Goal: Check status: Check status

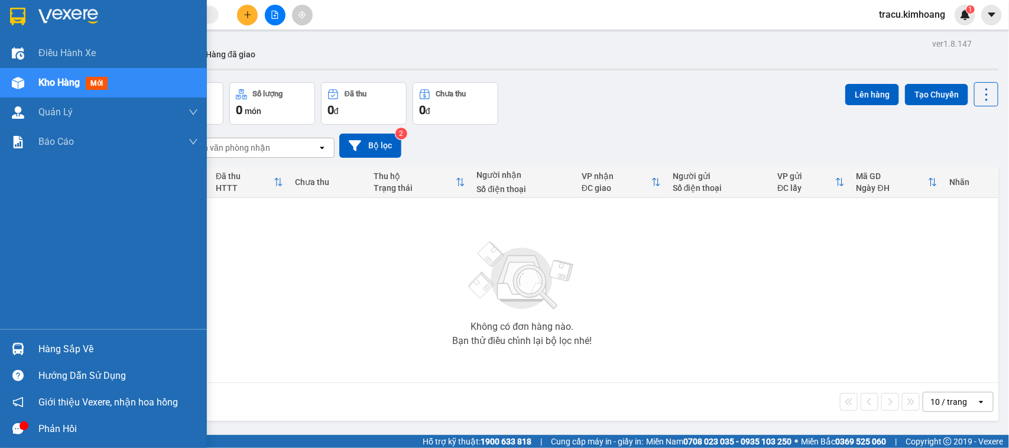
click at [51, 355] on div "Hàng sắp về" at bounding box center [118, 349] width 160 height 18
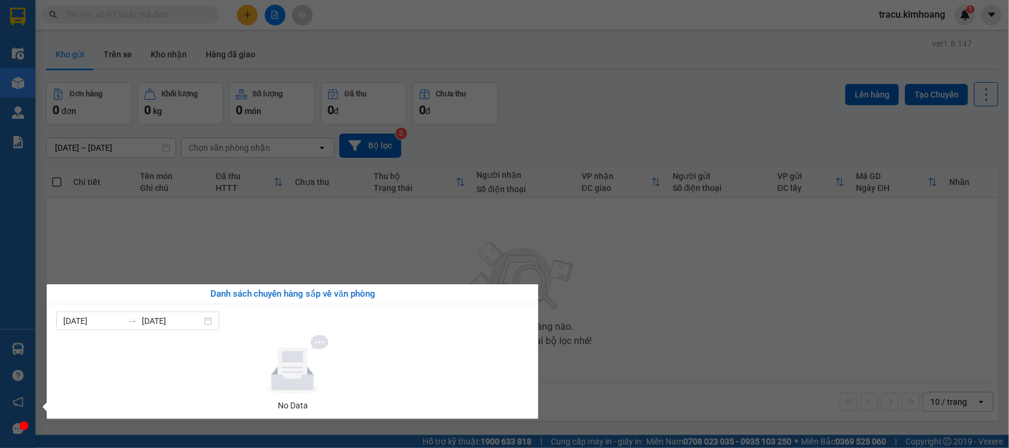
drag, startPoint x: 109, startPoint y: 269, endPoint x: 133, endPoint y: 180, distance: 91.7
click at [116, 248] on section "Kết quả tìm kiếm ( 0 ) Bộ lọc No Data tracu.kimhoang 1 Điều hành xe Kho hàng mớ…" at bounding box center [504, 224] width 1009 height 448
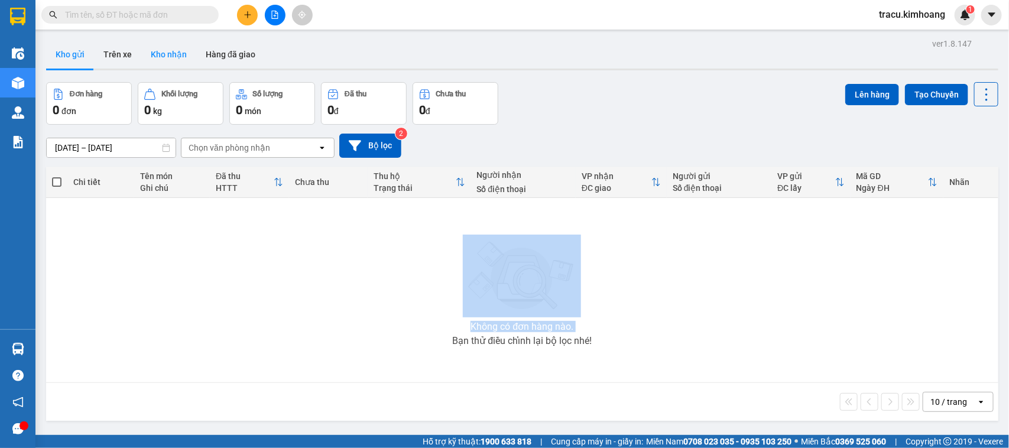
click at [157, 56] on button "Kho nhận" at bounding box center [168, 54] width 55 height 28
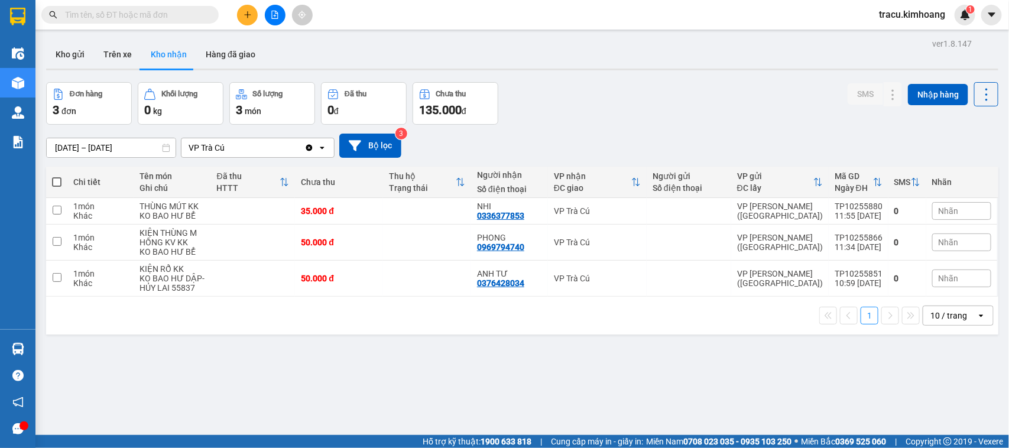
click at [160, 18] on input "text" at bounding box center [134, 14] width 139 height 13
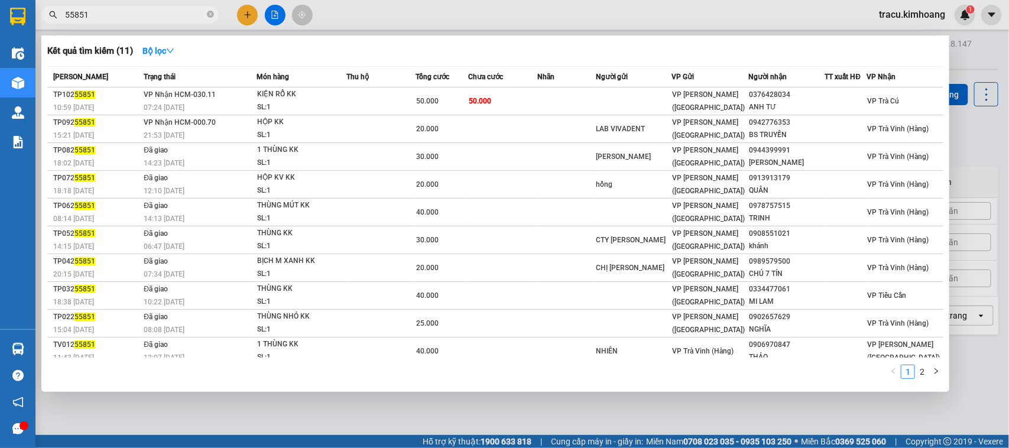
click at [102, 12] on input "55851" at bounding box center [134, 14] width 139 height 13
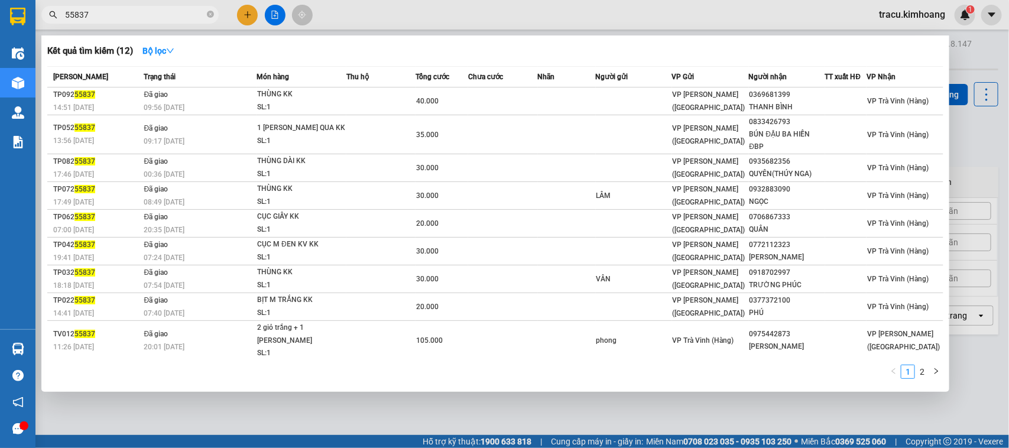
click at [60, 12] on span "55837" at bounding box center [129, 15] width 177 height 18
click at [99, 21] on input "55837" at bounding box center [134, 14] width 139 height 13
type input "5"
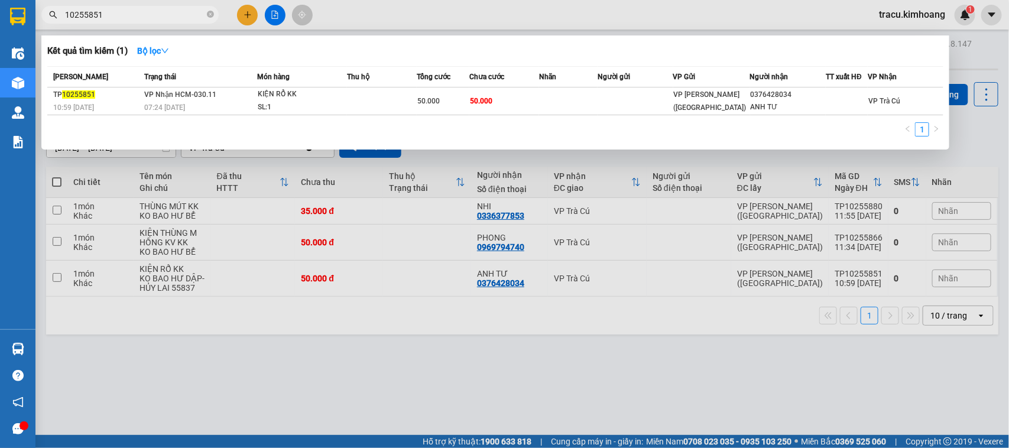
type input "10255851"
click at [235, 365] on div at bounding box center [504, 224] width 1009 height 448
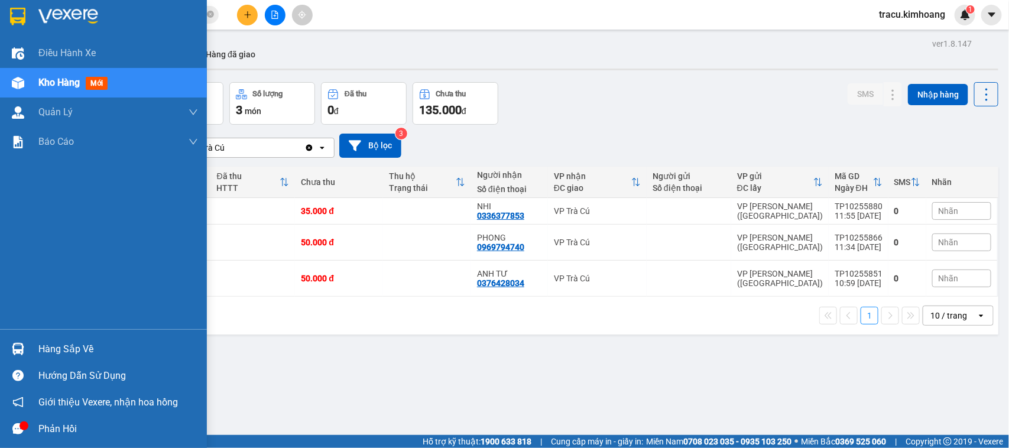
click at [53, 352] on div "Hàng sắp về" at bounding box center [118, 349] width 160 height 18
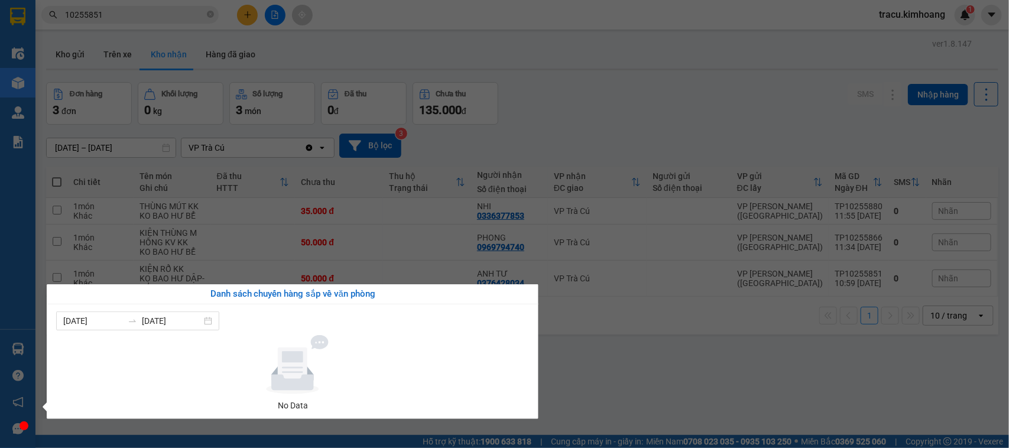
click at [882, 445] on section "Kết quả tìm kiếm ( 1 ) Bộ lọc Mã ĐH Trạng thái Món hàng Thu hộ Tổng cước Chưa c…" at bounding box center [504, 224] width 1009 height 448
